Goal: Information Seeking & Learning: Check status

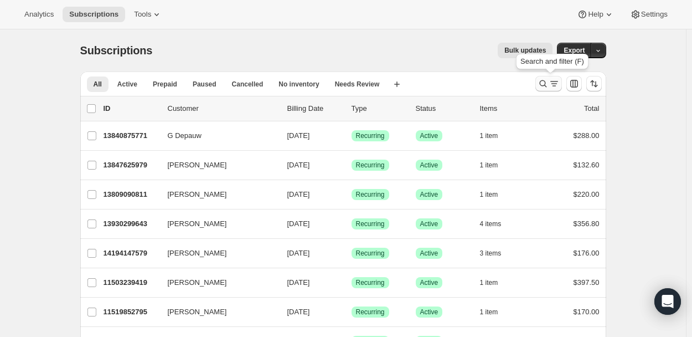
click at [547, 80] on icon "Search and filter results" at bounding box center [543, 83] width 11 height 11
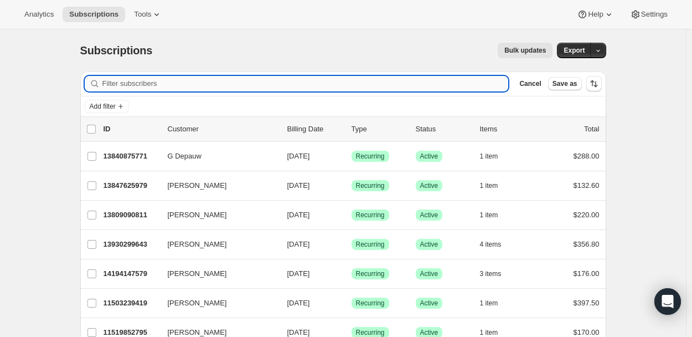
click at [148, 80] on input "Filter subscribers" at bounding box center [305, 84] width 406 height 16
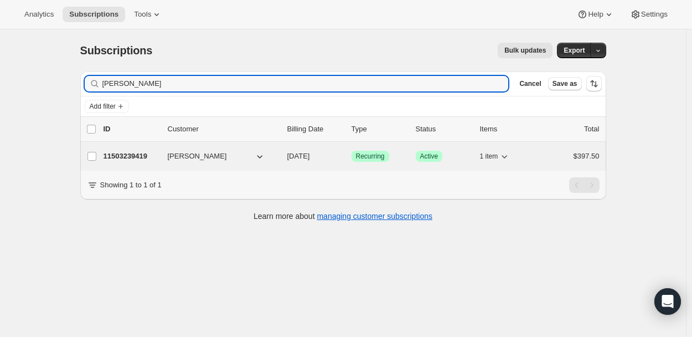
type input "[PERSON_NAME]"
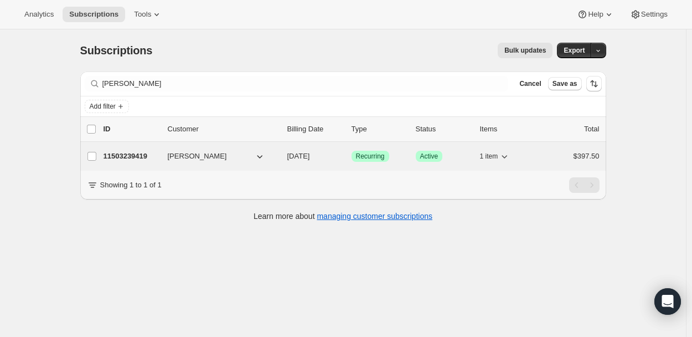
click at [122, 157] on p "11503239419" at bounding box center [131, 156] width 55 height 11
